Goal: Navigation & Orientation: Find specific page/section

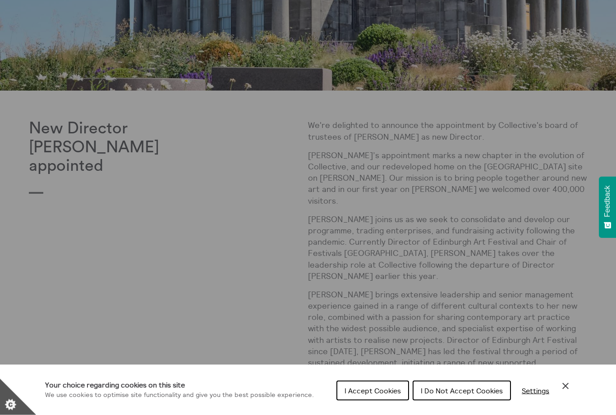
click at [450, 395] on span "I Do Not Accept Cookies" at bounding box center [462, 390] width 82 height 9
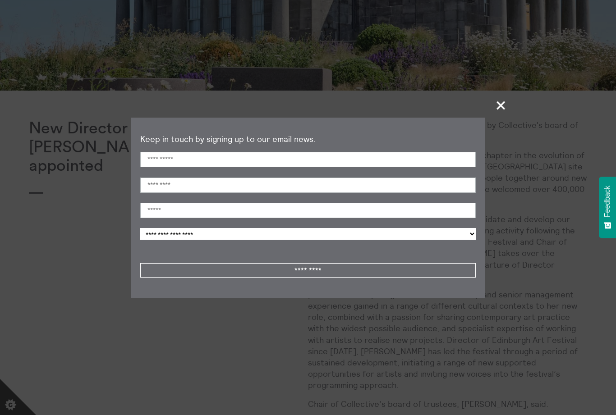
click at [577, 100] on section "**********" at bounding box center [308, 207] width 616 height 415
click at [488, 119] on span "+" at bounding box center [501, 105] width 27 height 27
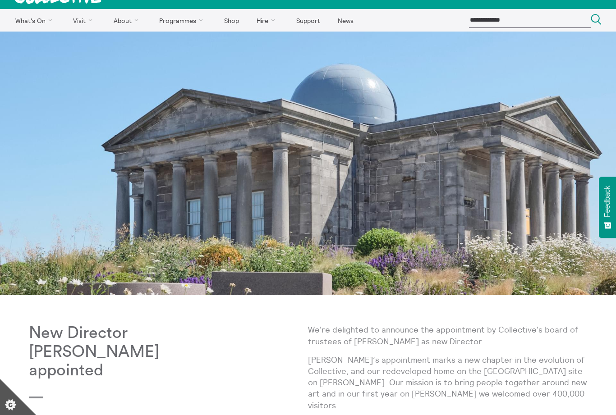
scroll to position [0, 0]
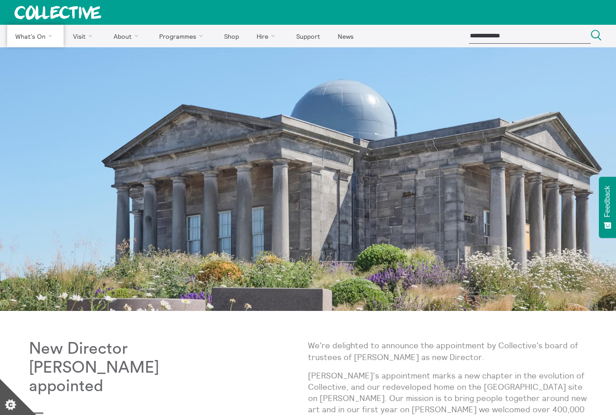
click at [0, 0] on link "Exhibitions" at bounding box center [0, 0] width 0 height 0
click at [0, 0] on link "About Us" at bounding box center [0, 0] width 0 height 0
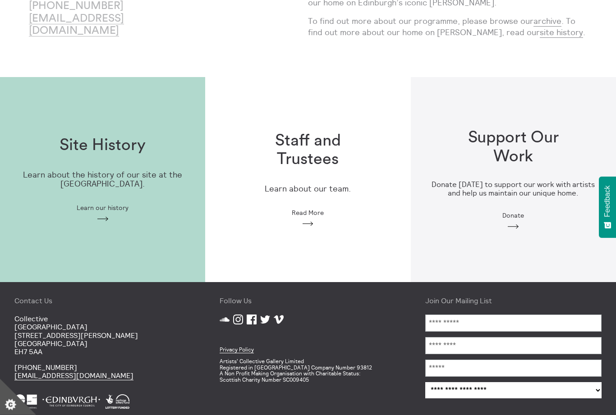
scroll to position [191, 0]
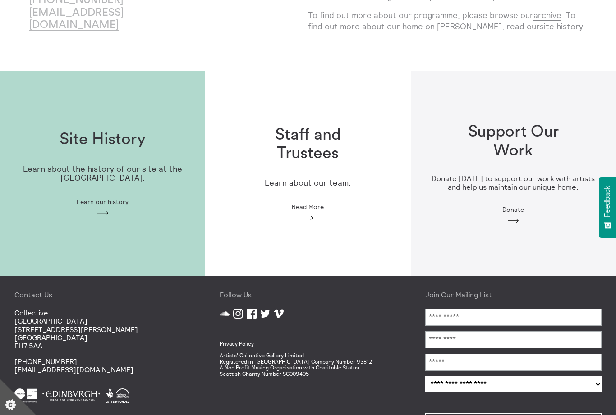
click at [312, 203] on span "Read More" at bounding box center [308, 206] width 32 height 7
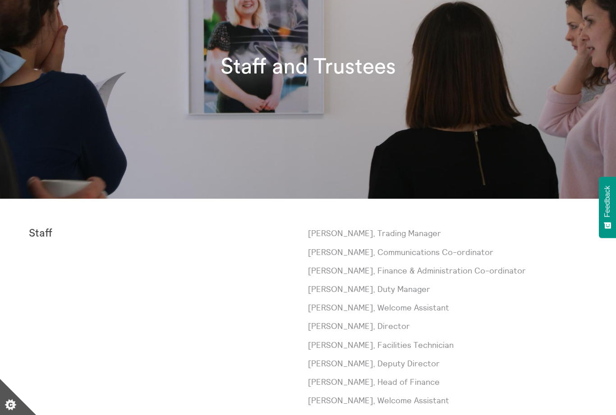
scroll to position [112, 0]
